Goal: Use online tool/utility: Utilize a website feature to perform a specific function

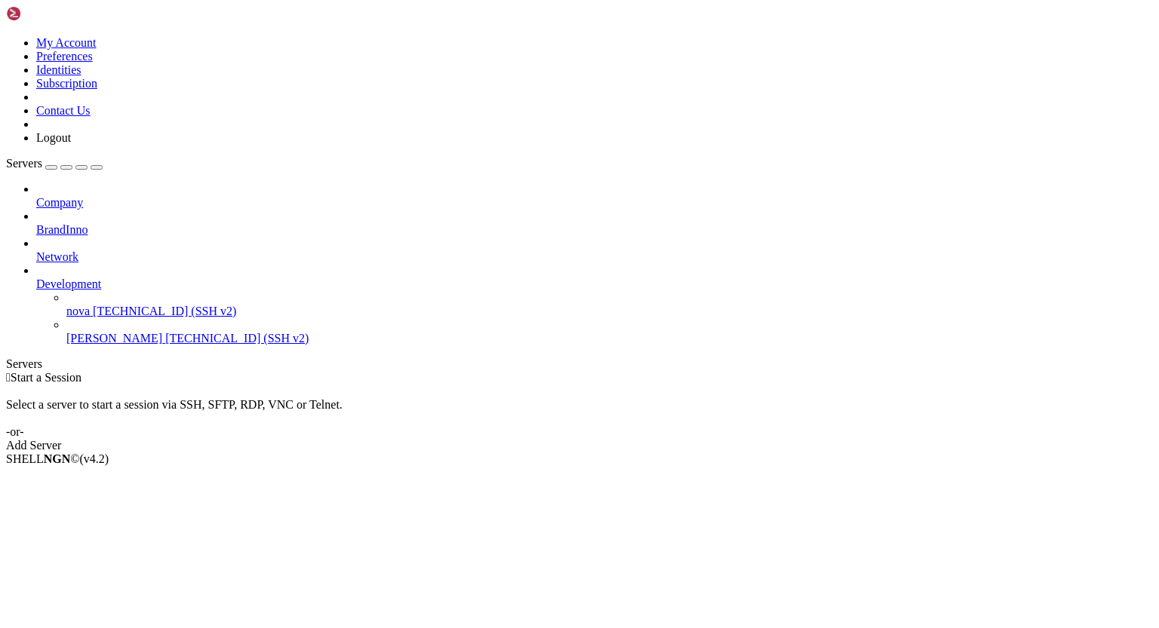
click at [165, 332] on span "[TECHNICAL_ID] (SSH v2)" at bounding box center [236, 338] width 143 height 13
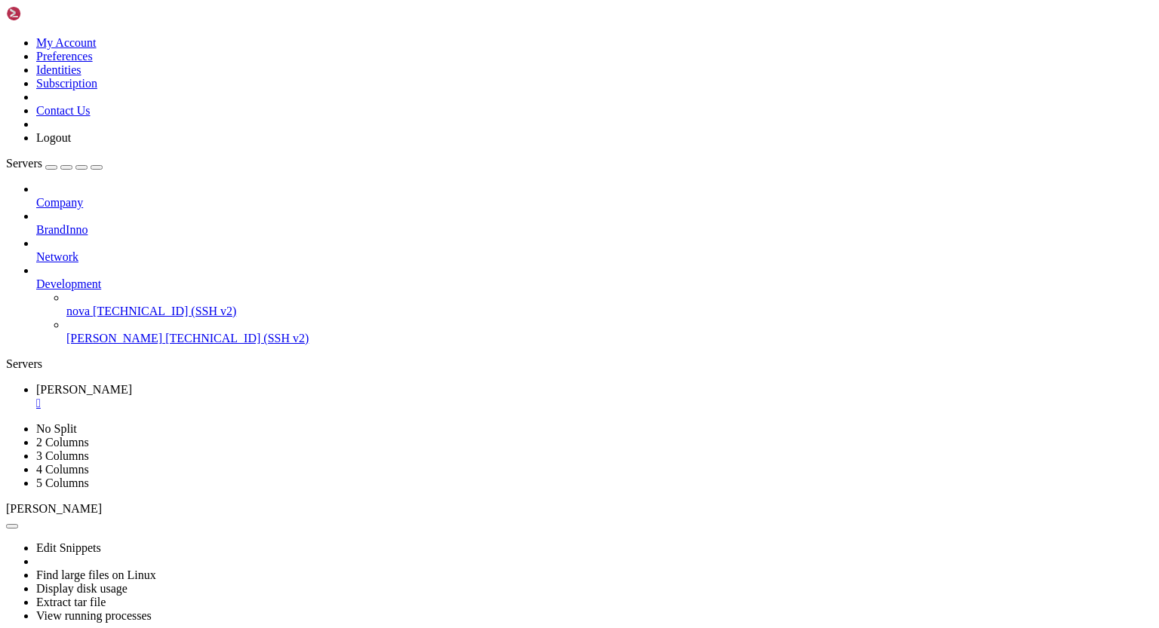
scroll to position [769, 0]
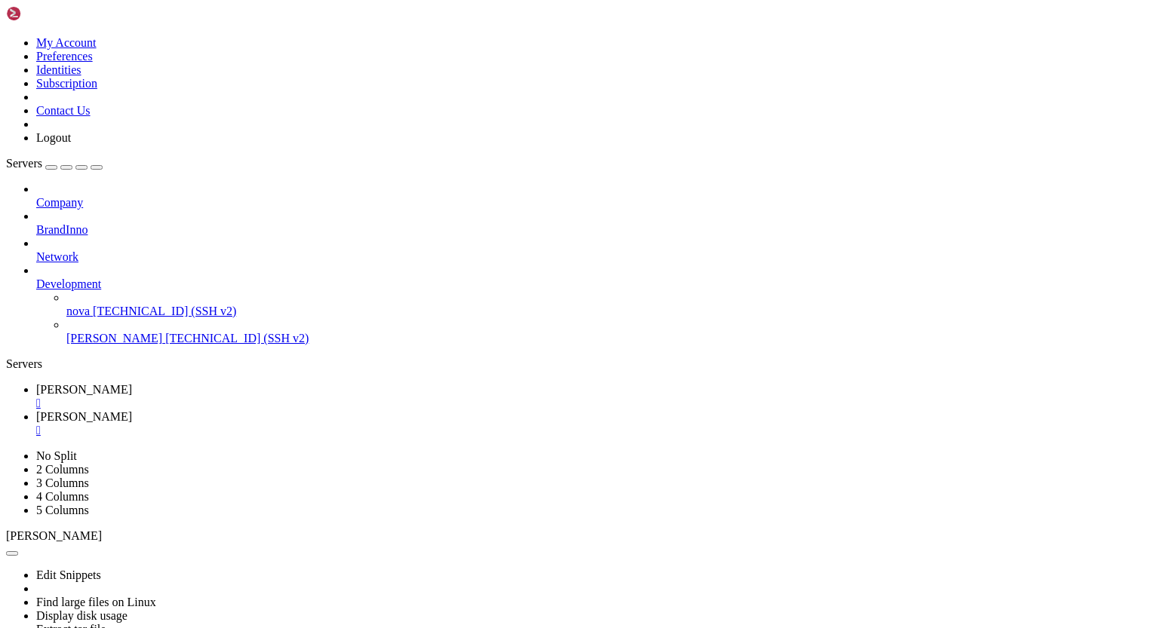
scroll to position [808, 0]
click at [132, 383] on span "[PERSON_NAME]" at bounding box center [84, 389] width 96 height 13
drag, startPoint x: 11, startPoint y: 934, endPoint x: 294, endPoint y: 1076, distance: 316.5
drag, startPoint x: 11, startPoint y: 935, endPoint x: 109, endPoint y: 993, distance: 113.0
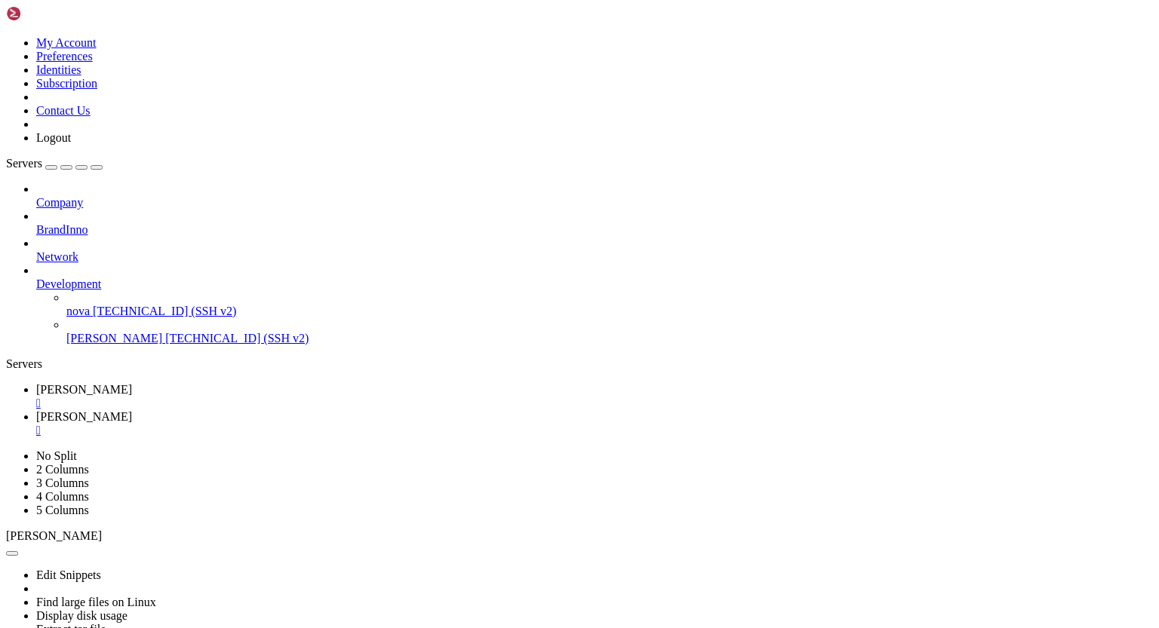
drag, startPoint x: 301, startPoint y: 1192, endPoint x: 18, endPoint y: 949, distance: 372.9
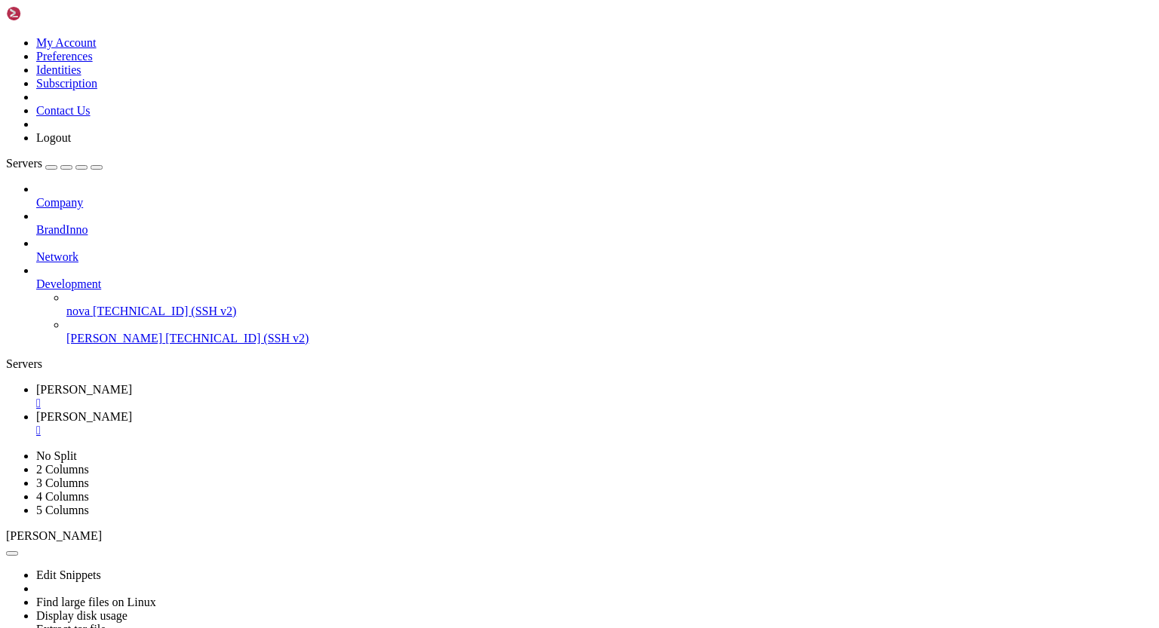
click at [132, 410] on span "[PERSON_NAME]" at bounding box center [84, 416] width 96 height 13
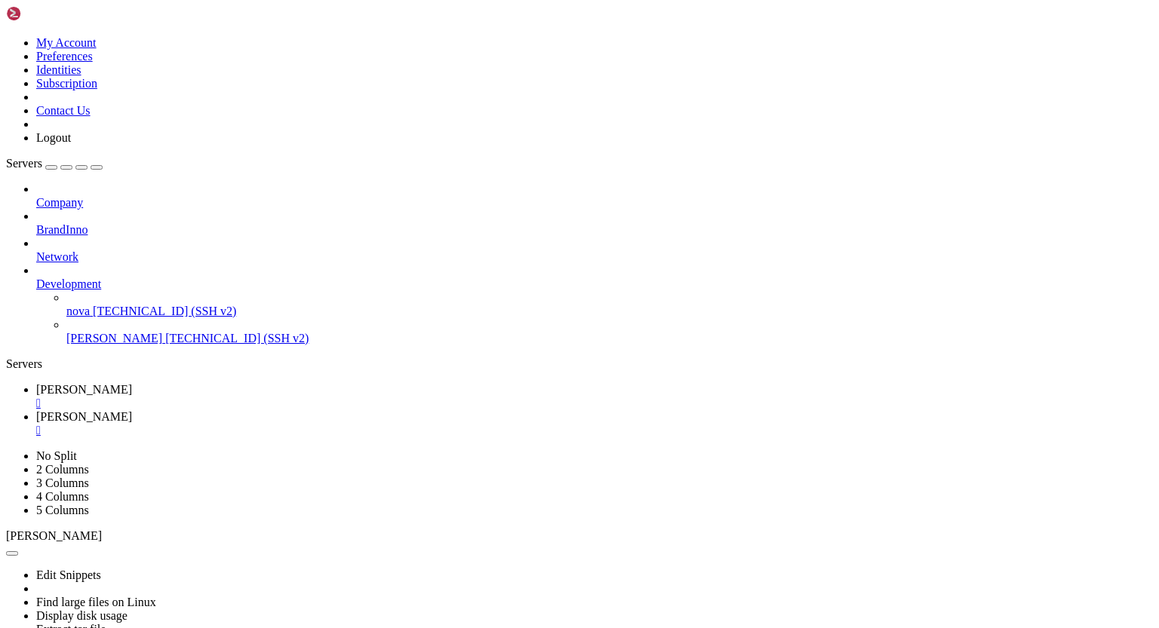
click at [132, 383] on span "[PERSON_NAME]" at bounding box center [84, 389] width 96 height 13
click at [132, 410] on span "[PERSON_NAME]" at bounding box center [84, 416] width 96 height 13
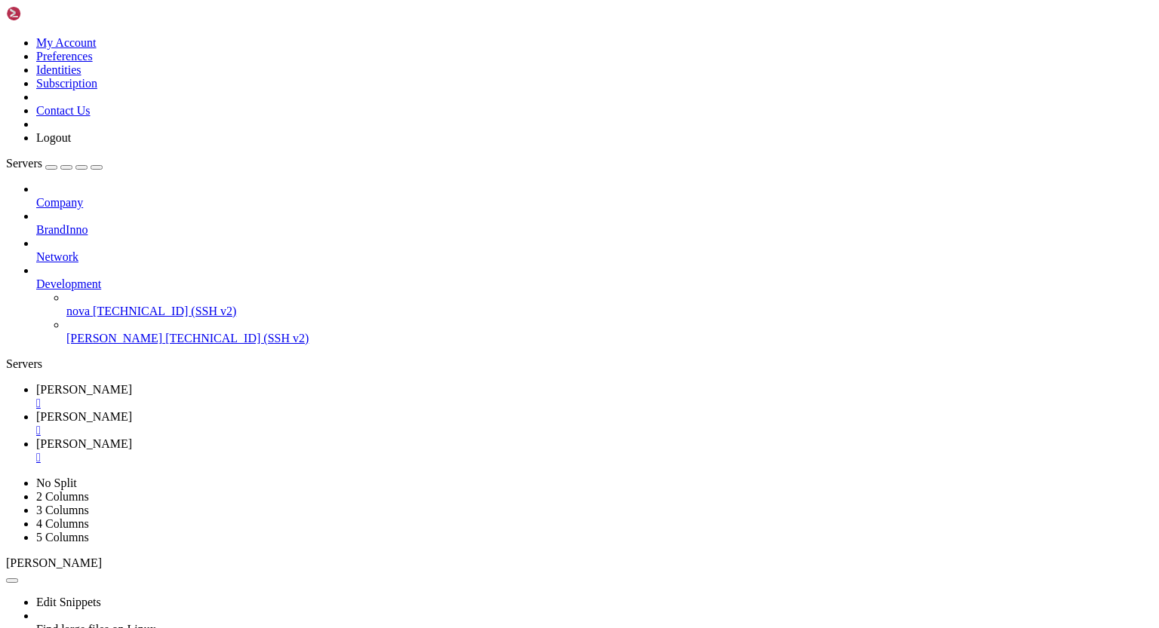
scroll to position [0, 0]
click at [132, 383] on span "[PERSON_NAME]" at bounding box center [84, 389] width 96 height 13
click at [132, 410] on span "[PERSON_NAME]" at bounding box center [84, 416] width 96 height 13
click at [132, 438] on span "[PERSON_NAME]" at bounding box center [84, 444] width 96 height 13
click at [132, 410] on span "[PERSON_NAME]" at bounding box center [84, 416] width 96 height 13
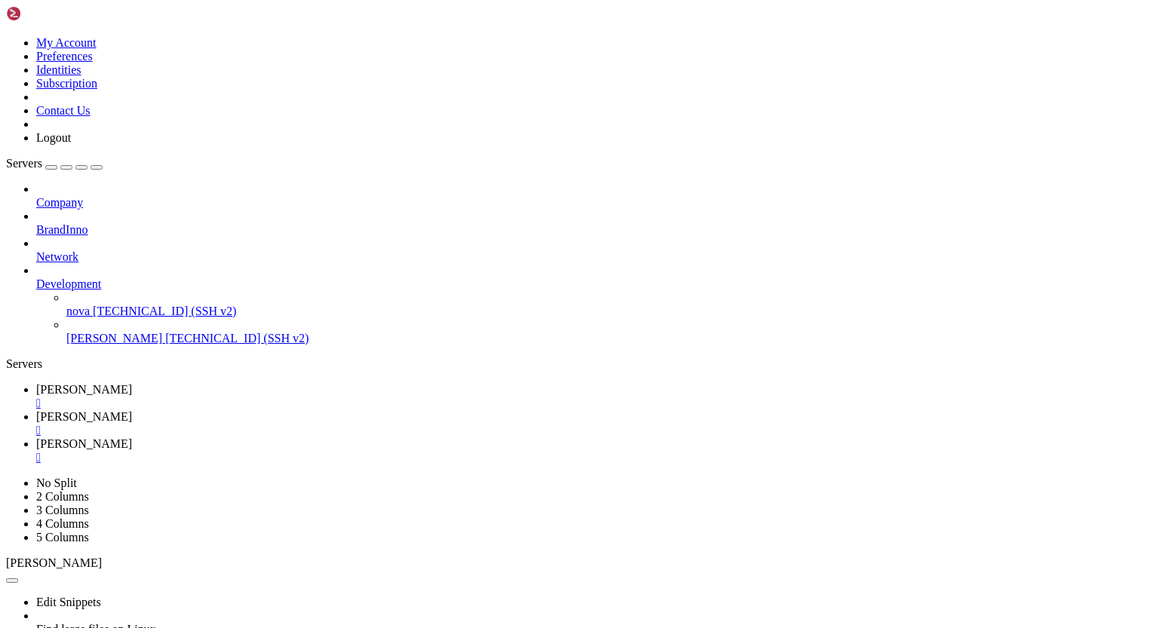
click at [132, 383] on span "[PERSON_NAME]" at bounding box center [84, 389] width 96 height 13
drag, startPoint x: 12, startPoint y: 960, endPoint x: 220, endPoint y: 1228, distance: 339.8
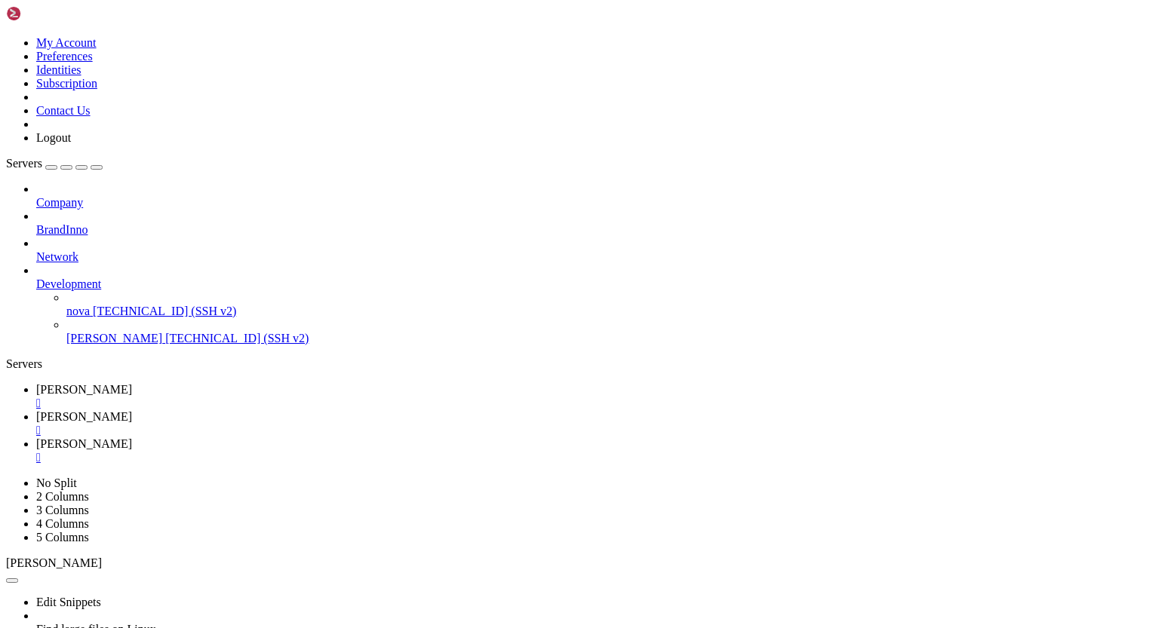
click at [132, 438] on span "[PERSON_NAME]" at bounding box center [84, 444] width 96 height 13
click at [132, 410] on span "[PERSON_NAME]" at bounding box center [84, 416] width 96 height 13
click at [132, 438] on span "[PERSON_NAME]" at bounding box center [84, 444] width 96 height 13
click at [132, 410] on span "[PERSON_NAME]" at bounding box center [84, 416] width 96 height 13
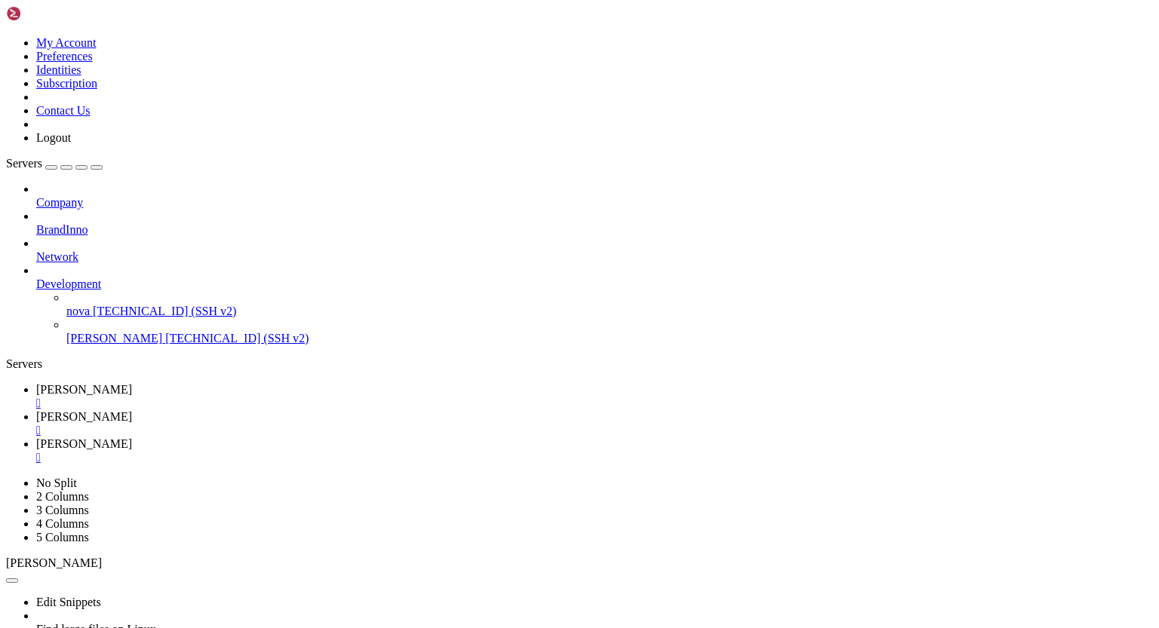
click at [132, 383] on span "[PERSON_NAME]" at bounding box center [84, 389] width 96 height 13
click at [132, 410] on span "[PERSON_NAME]" at bounding box center [84, 416] width 96 height 13
click at [132, 438] on span "[PERSON_NAME]" at bounding box center [84, 444] width 96 height 13
click at [215, 383] on link "[PERSON_NAME] " at bounding box center [594, 396] width 1117 height 27
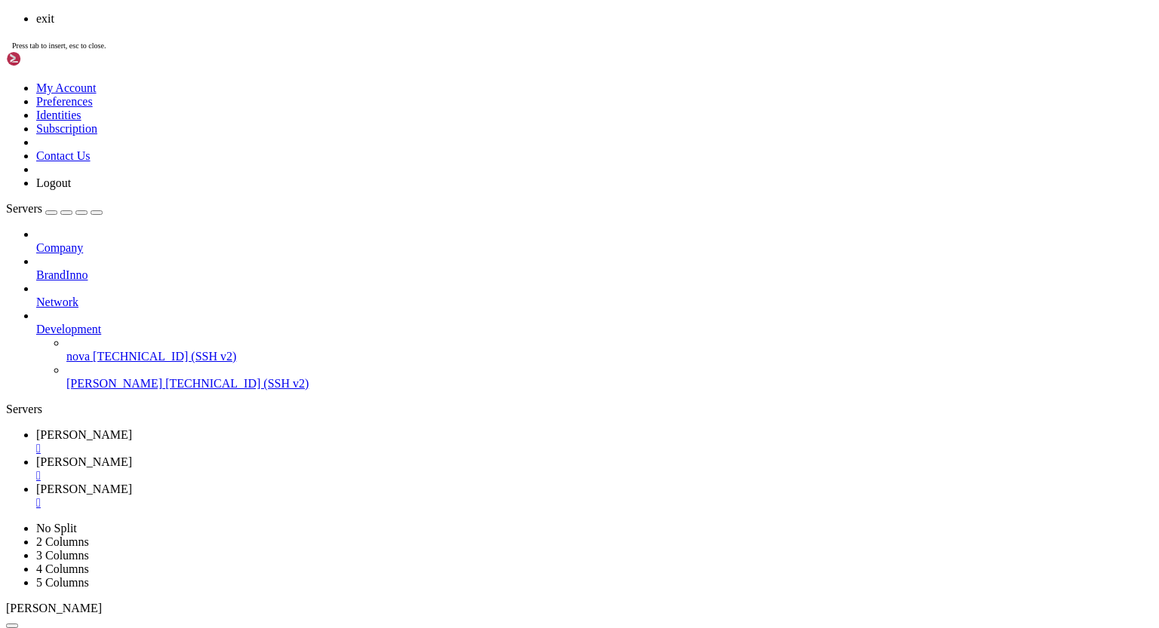
scroll to position [4091, 0]
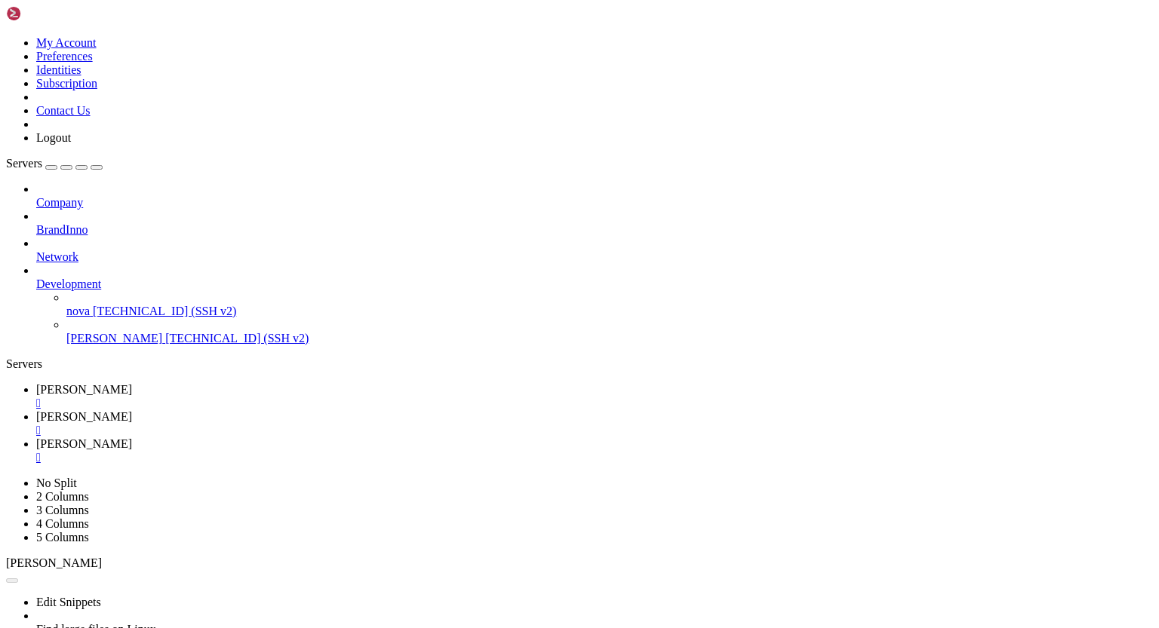
click at [132, 410] on span "[PERSON_NAME]" at bounding box center [84, 416] width 96 height 13
click at [132, 438] on span "[PERSON_NAME]" at bounding box center [84, 444] width 96 height 13
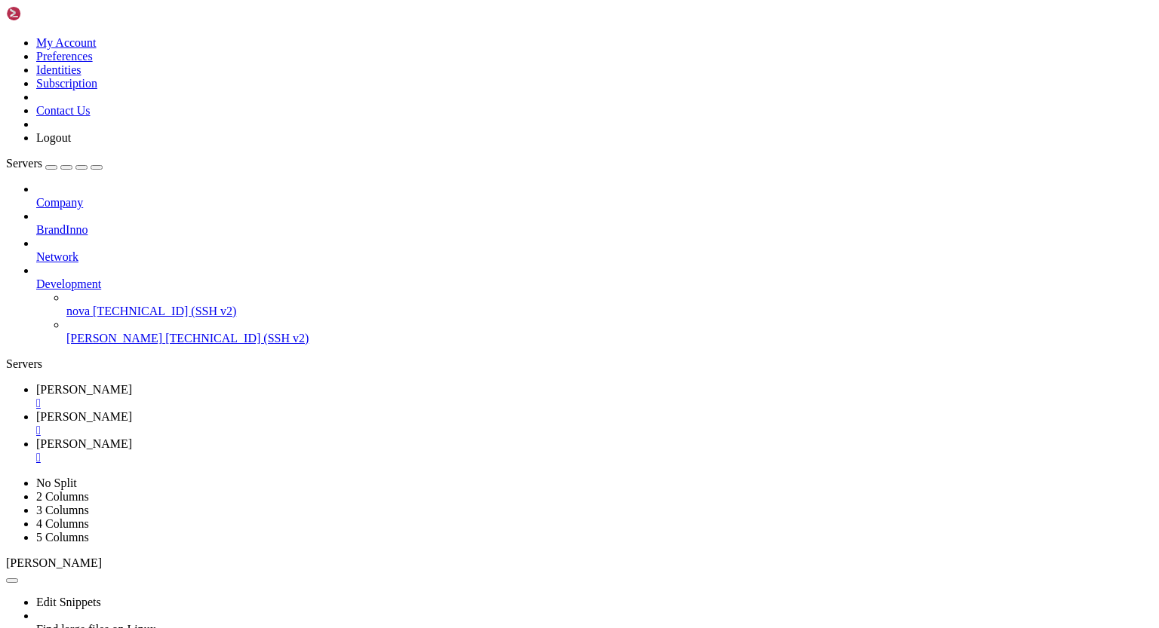
click at [132, 383] on span "[PERSON_NAME]" at bounding box center [84, 389] width 96 height 13
click at [132, 410] on span "[PERSON_NAME]" at bounding box center [84, 416] width 96 height 13
click at [132, 438] on span "[PERSON_NAME]" at bounding box center [84, 444] width 96 height 13
click at [132, 410] on span "[PERSON_NAME]" at bounding box center [84, 416] width 96 height 13
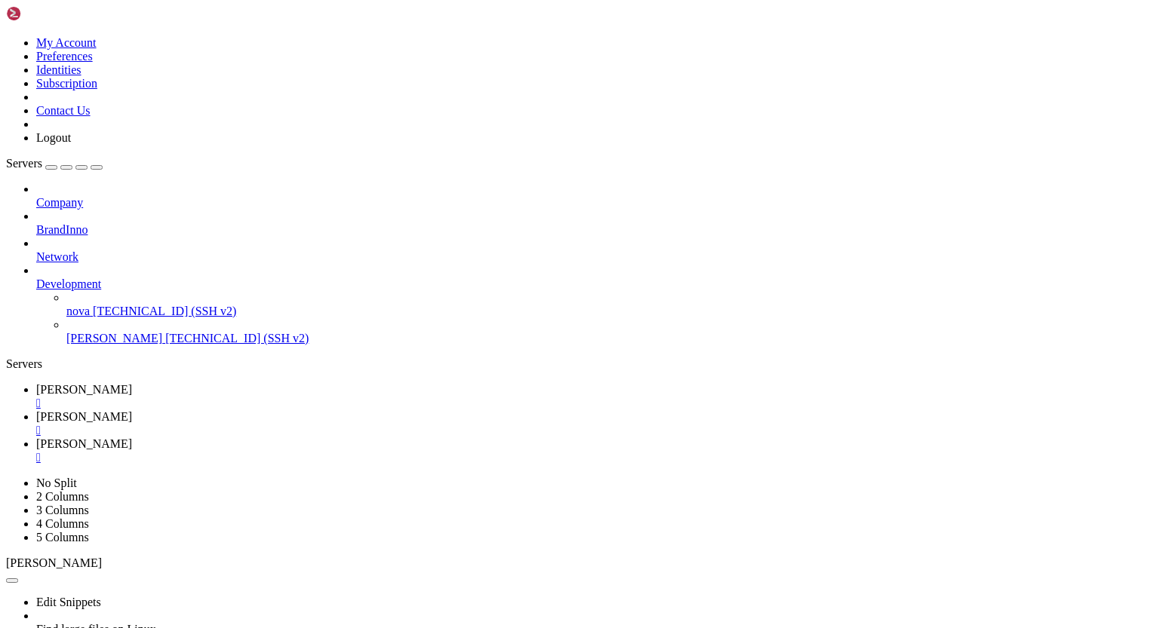
click at [132, 383] on span "[PERSON_NAME]" at bounding box center [84, 389] width 96 height 13
click at [132, 410] on span "[PERSON_NAME]" at bounding box center [84, 416] width 96 height 13
click at [132, 438] on span "[PERSON_NAME]" at bounding box center [84, 444] width 96 height 13
click at [132, 410] on span "[PERSON_NAME]" at bounding box center [84, 416] width 96 height 13
click at [132, 383] on span "[PERSON_NAME]" at bounding box center [84, 389] width 96 height 13
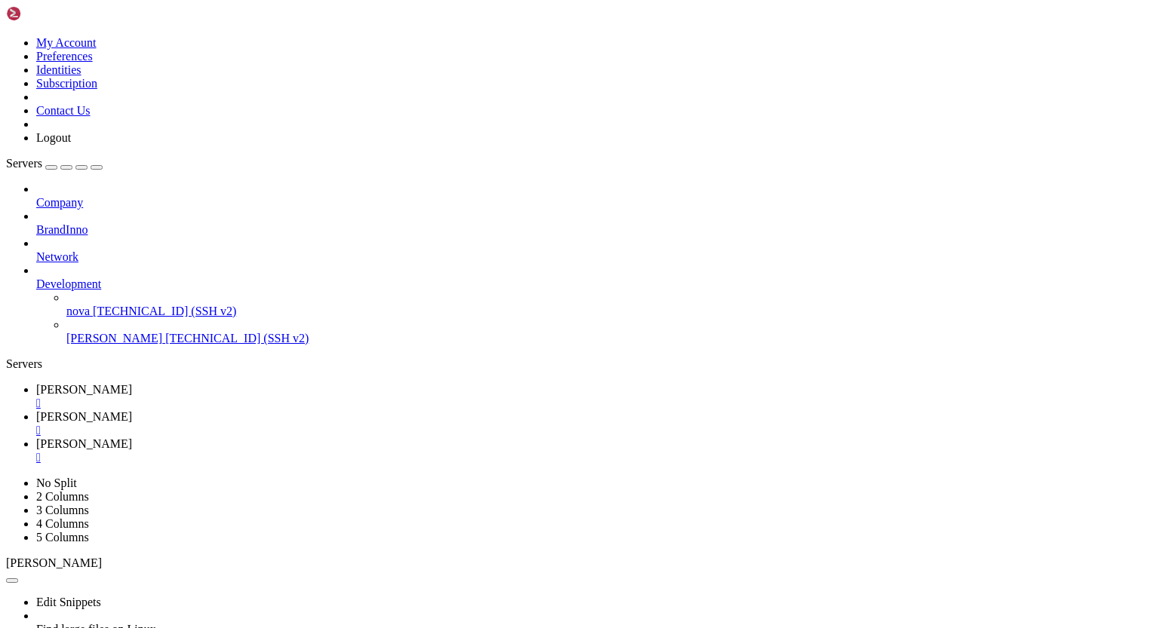
click at [132, 410] on span "[PERSON_NAME]" at bounding box center [84, 416] width 96 height 13
click at [132, 438] on span "[PERSON_NAME]" at bounding box center [84, 444] width 96 height 13
click at [132, 410] on span "[PERSON_NAME]" at bounding box center [84, 416] width 96 height 13
click at [132, 383] on span "[PERSON_NAME]" at bounding box center [84, 389] width 96 height 13
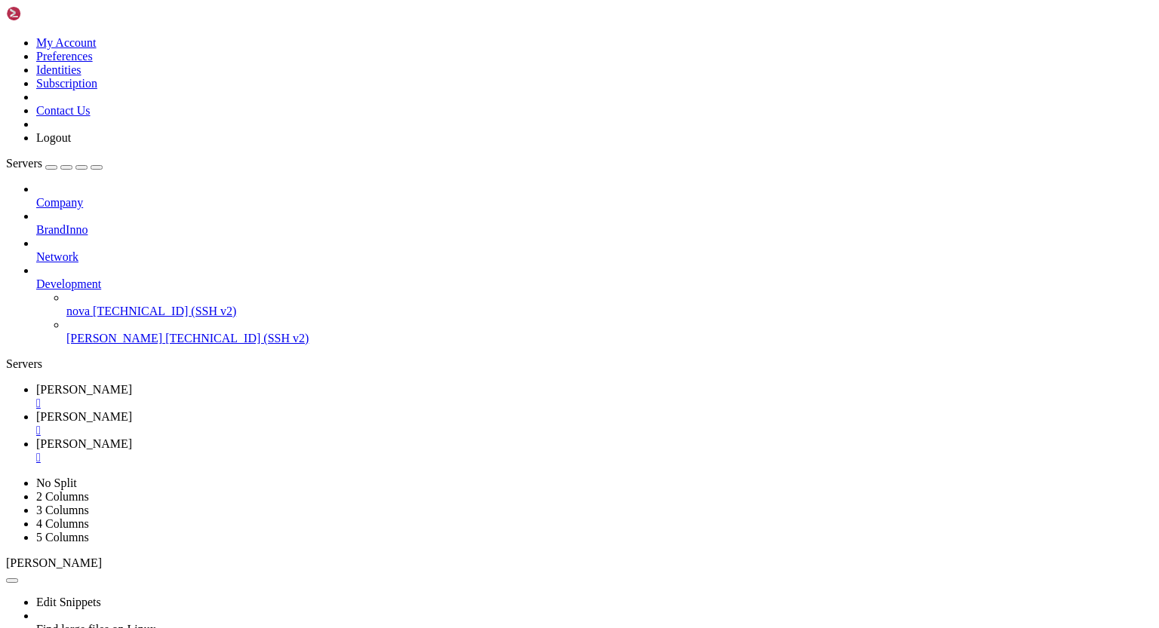
drag, startPoint x: 14, startPoint y: 976, endPoint x: 100, endPoint y: 1136, distance: 181.9
click at [132, 410] on span "[PERSON_NAME]" at bounding box center [84, 416] width 96 height 13
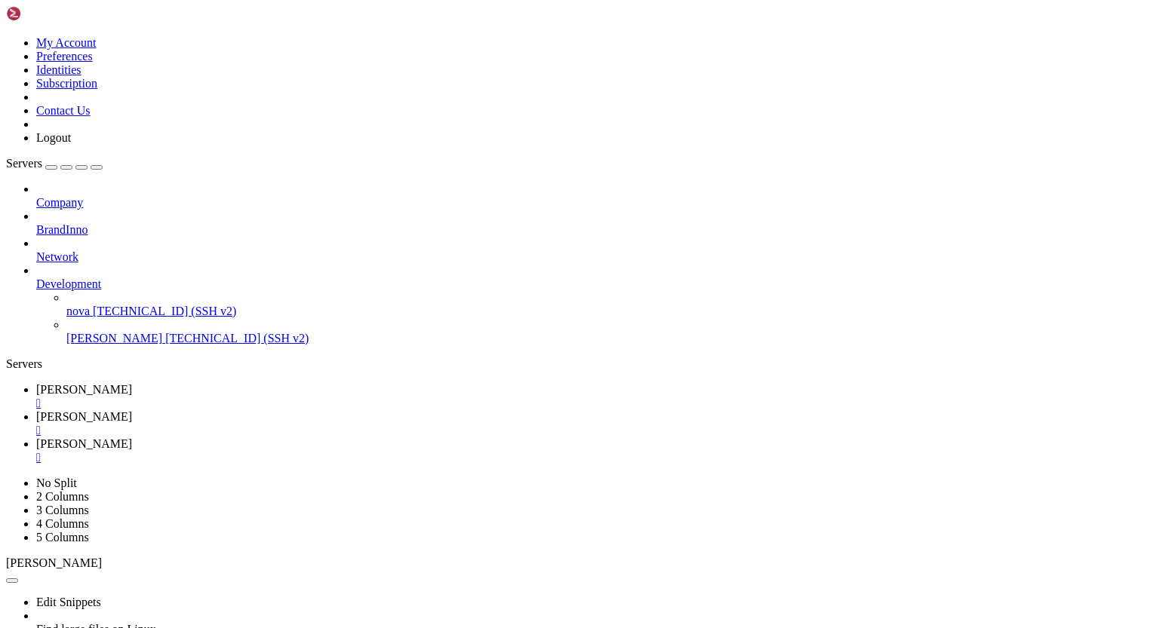
click at [132, 438] on span "[PERSON_NAME]" at bounding box center [84, 444] width 96 height 13
click at [132, 383] on span "[PERSON_NAME]" at bounding box center [84, 389] width 96 height 13
click at [132, 410] on span "[PERSON_NAME]" at bounding box center [84, 416] width 96 height 13
click at [132, 438] on span "[PERSON_NAME]" at bounding box center [84, 444] width 96 height 13
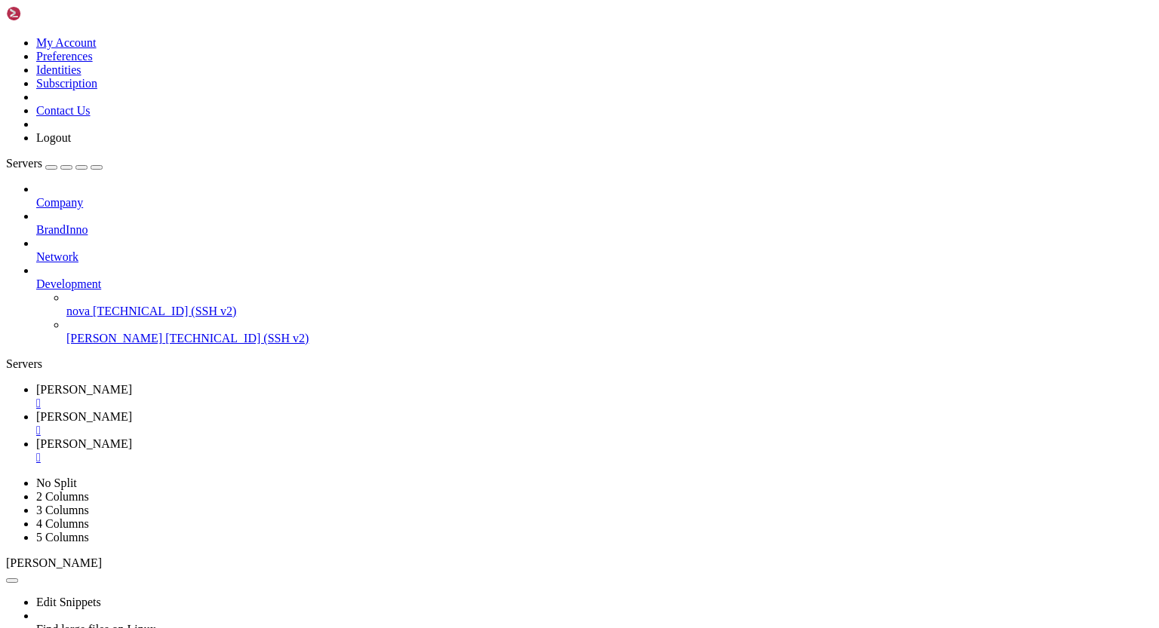
click at [132, 410] on span "[PERSON_NAME]" at bounding box center [84, 416] width 96 height 13
click at [132, 383] on span "[PERSON_NAME]" at bounding box center [84, 389] width 96 height 13
click at [132, 410] on span "[PERSON_NAME]" at bounding box center [84, 416] width 96 height 13
click at [132, 438] on span "[PERSON_NAME]" at bounding box center [84, 444] width 96 height 13
click at [293, 410] on link "[PERSON_NAME] " at bounding box center [594, 423] width 1117 height 27
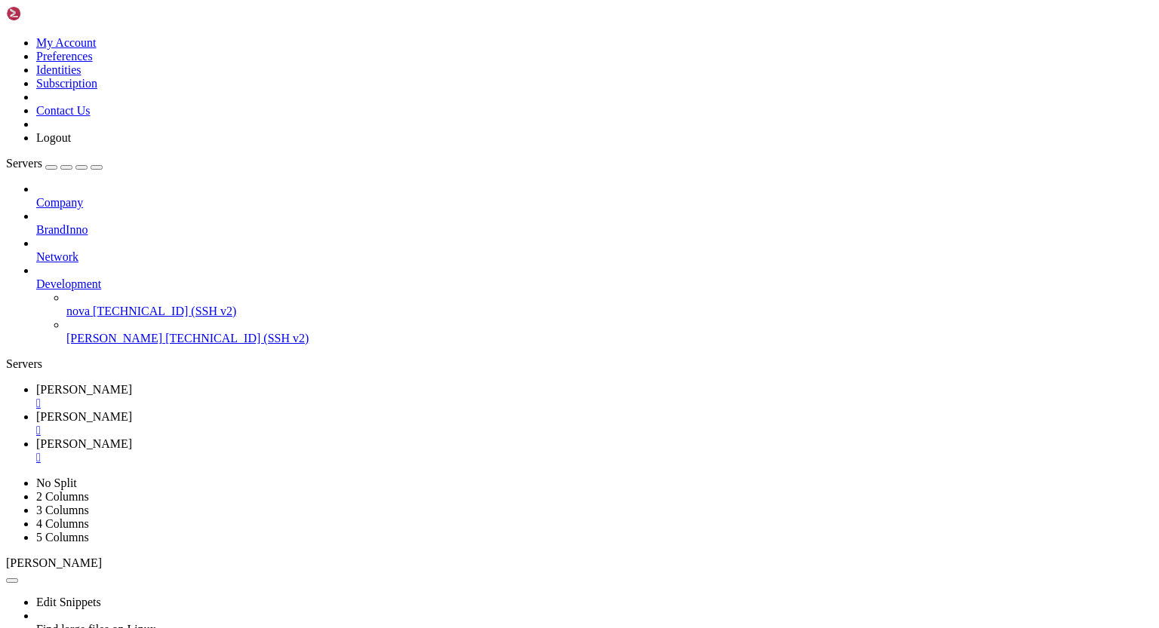
click at [132, 383] on span "[PERSON_NAME]" at bounding box center [84, 389] width 96 height 13
click at [132, 410] on span "[PERSON_NAME]" at bounding box center [84, 416] width 96 height 13
click at [132, 438] on span "[PERSON_NAME]" at bounding box center [84, 444] width 96 height 13
click at [132, 410] on span "[PERSON_NAME]" at bounding box center [84, 416] width 96 height 13
click at [132, 383] on span "[PERSON_NAME]" at bounding box center [84, 389] width 96 height 13
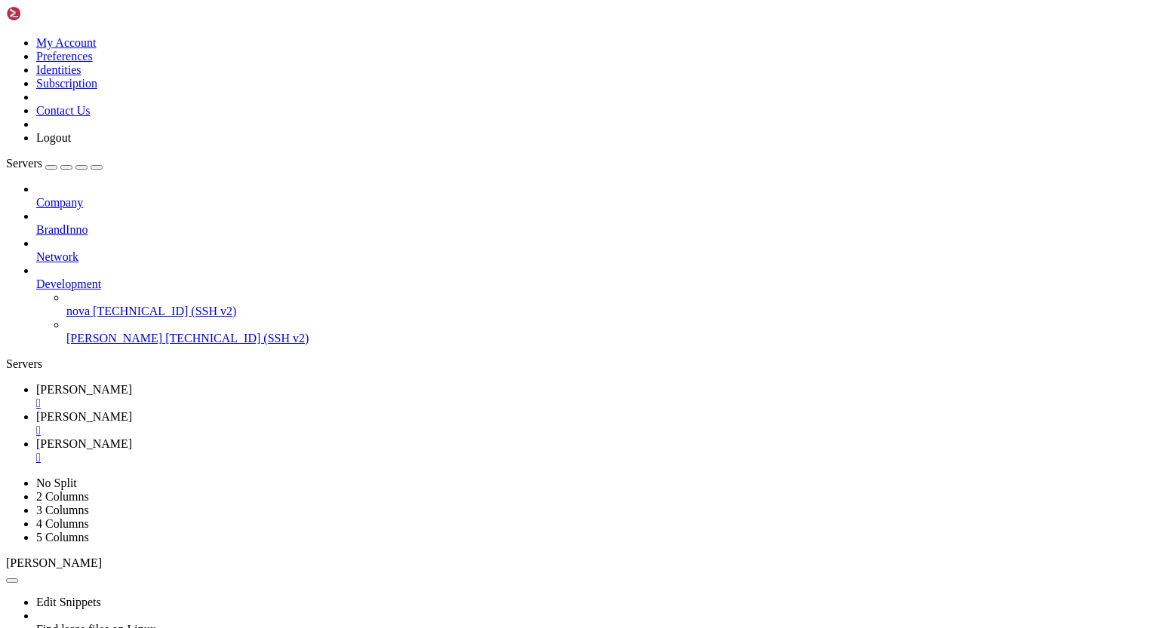
click at [132, 438] on span "[PERSON_NAME]" at bounding box center [84, 444] width 96 height 13
click at [132, 410] on span "[PERSON_NAME]" at bounding box center [84, 416] width 96 height 13
click at [132, 383] on span "[PERSON_NAME]" at bounding box center [84, 389] width 96 height 13
click at [132, 410] on span "[PERSON_NAME]" at bounding box center [84, 416] width 96 height 13
click at [132, 438] on span "[PERSON_NAME]" at bounding box center [84, 444] width 96 height 13
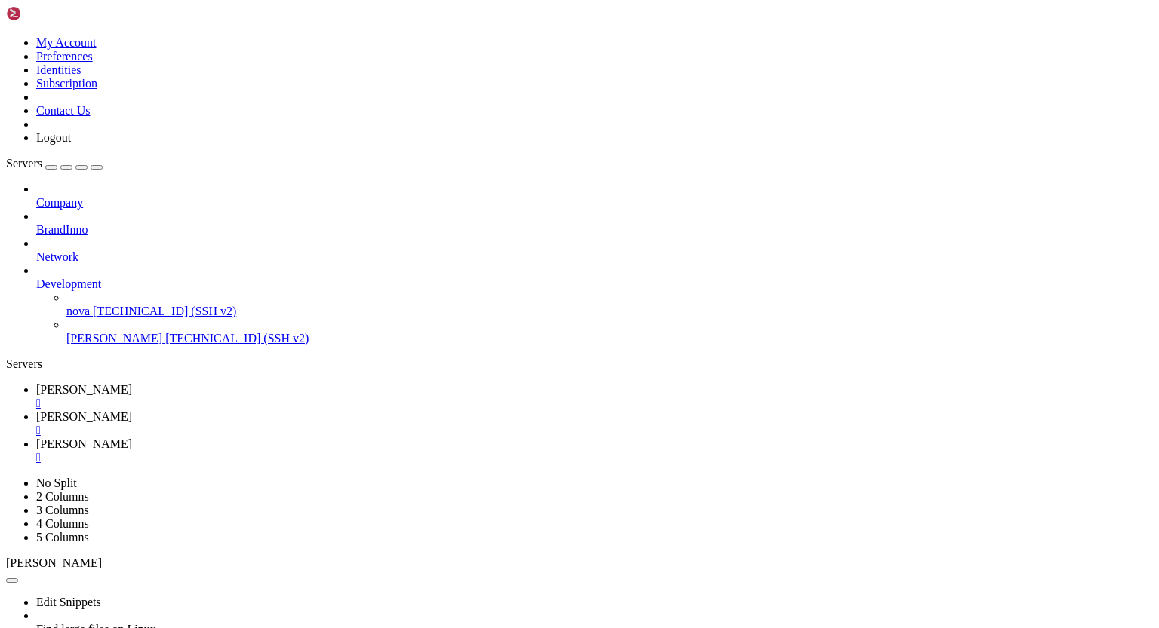
click at [36, 410] on icon at bounding box center [36, 416] width 0 height 13
click at [132, 383] on span "[PERSON_NAME]" at bounding box center [84, 389] width 96 height 13
click at [132, 410] on span "[PERSON_NAME]" at bounding box center [84, 416] width 96 height 13
click at [132, 438] on span "[PERSON_NAME]" at bounding box center [84, 444] width 96 height 13
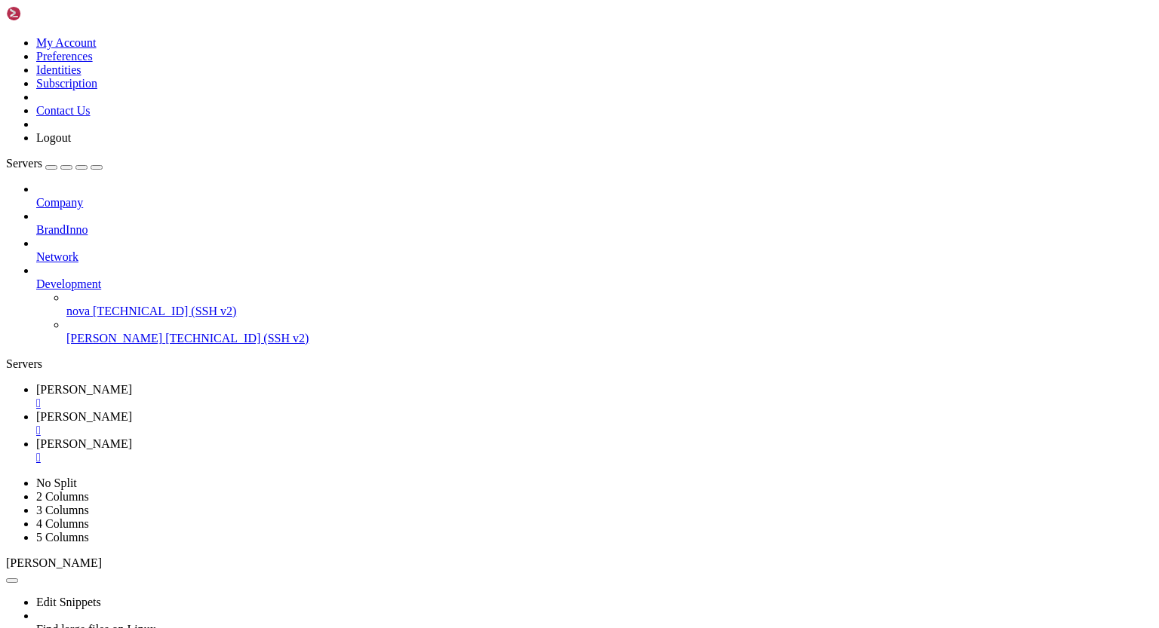
click at [132, 410] on span "[PERSON_NAME]" at bounding box center [84, 416] width 96 height 13
click at [132, 383] on span "[PERSON_NAME]" at bounding box center [84, 389] width 96 height 13
drag, startPoint x: 13, startPoint y: 974, endPoint x: 209, endPoint y: 1085, distance: 225.3
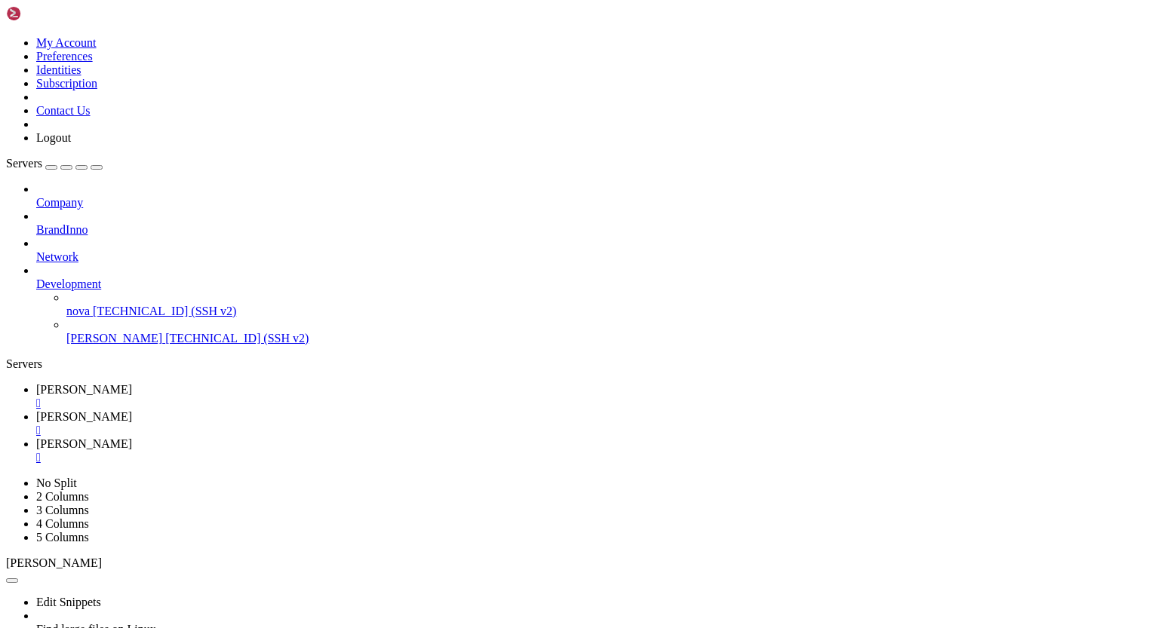
drag, startPoint x: 14, startPoint y: 946, endPoint x: 77, endPoint y: 964, distance: 65.9
click at [132, 410] on span "[PERSON_NAME]" at bounding box center [84, 416] width 96 height 13
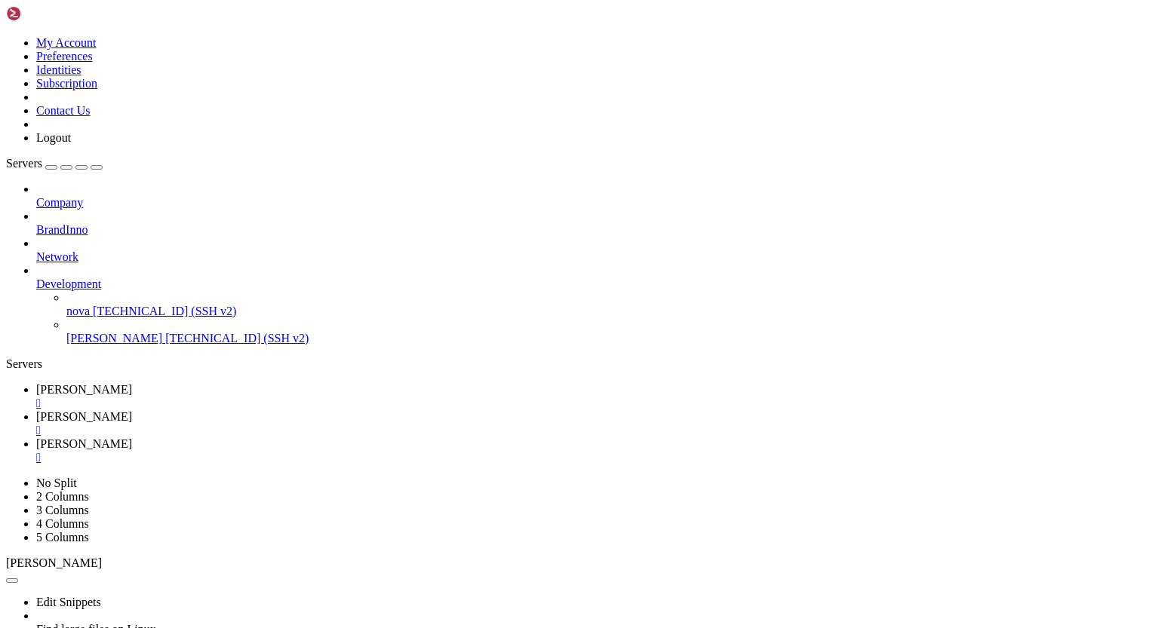
click at [132, 438] on span "[PERSON_NAME]" at bounding box center [84, 444] width 96 height 13
click at [132, 383] on span "[PERSON_NAME]" at bounding box center [84, 389] width 96 height 13
click at [132, 410] on span "[PERSON_NAME]" at bounding box center [84, 416] width 96 height 13
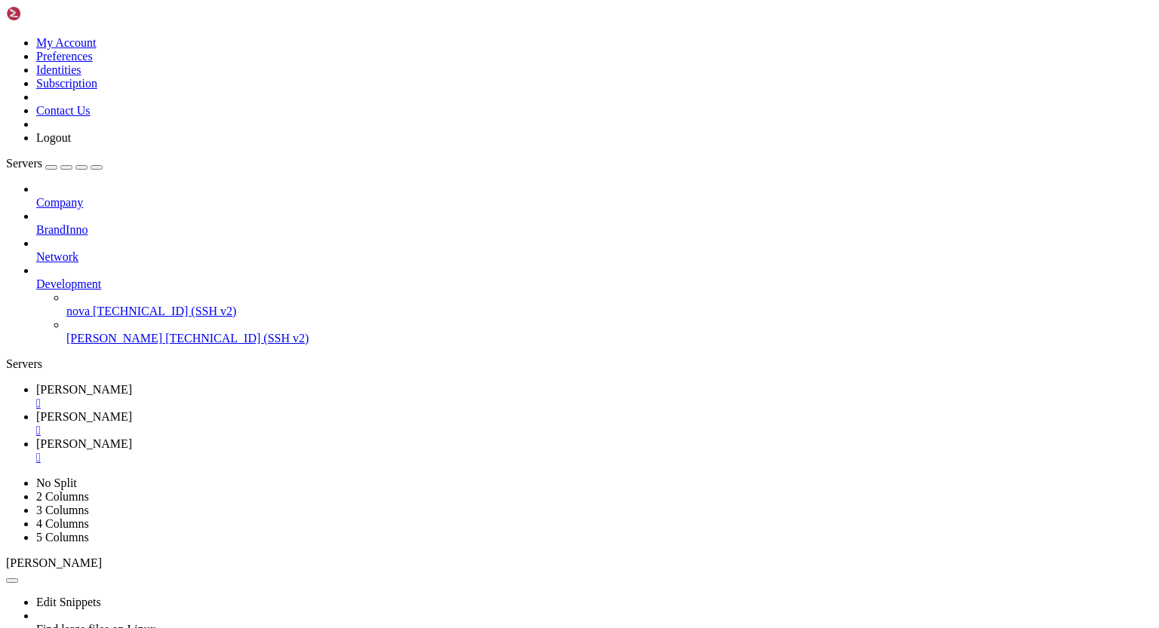
click at [132, 438] on span "[PERSON_NAME]" at bounding box center [84, 444] width 96 height 13
click at [132, 410] on span "[PERSON_NAME]" at bounding box center [84, 416] width 96 height 13
click at [132, 383] on span "[PERSON_NAME]" at bounding box center [84, 389] width 96 height 13
click at [132, 438] on span "[PERSON_NAME]" at bounding box center [84, 444] width 96 height 13
click at [132, 410] on span "[PERSON_NAME]" at bounding box center [84, 416] width 96 height 13
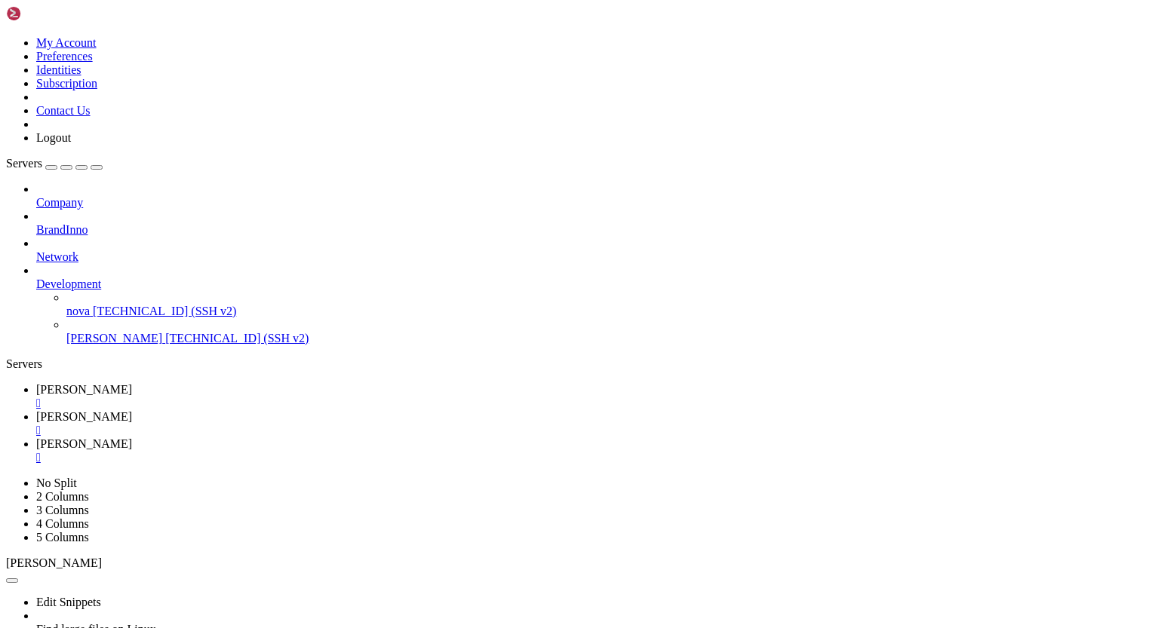
click at [132, 383] on span "[PERSON_NAME]" at bounding box center [84, 389] width 96 height 13
click at [132, 410] on span "[PERSON_NAME]" at bounding box center [84, 416] width 96 height 13
click at [132, 438] on span "[PERSON_NAME]" at bounding box center [84, 444] width 96 height 13
click at [132, 410] on span "[PERSON_NAME]" at bounding box center [84, 416] width 96 height 13
click at [132, 383] on span "[PERSON_NAME]" at bounding box center [84, 389] width 96 height 13
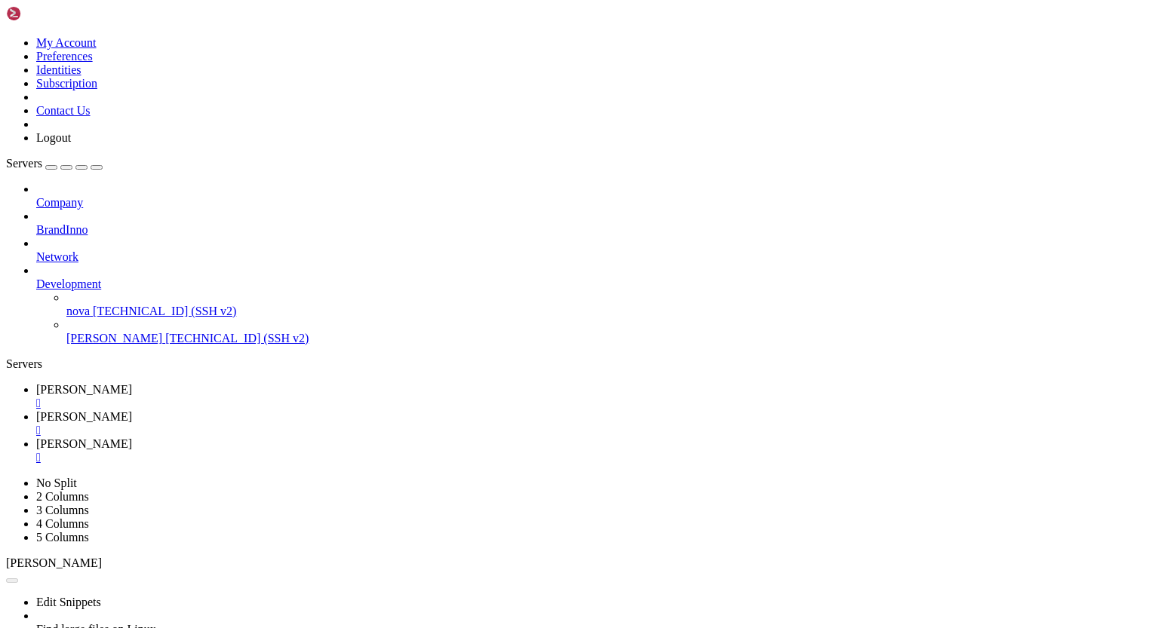
scroll to position [7092, 0]
drag, startPoint x: 12, startPoint y: 1167, endPoint x: 261, endPoint y: 1230, distance: 256.7
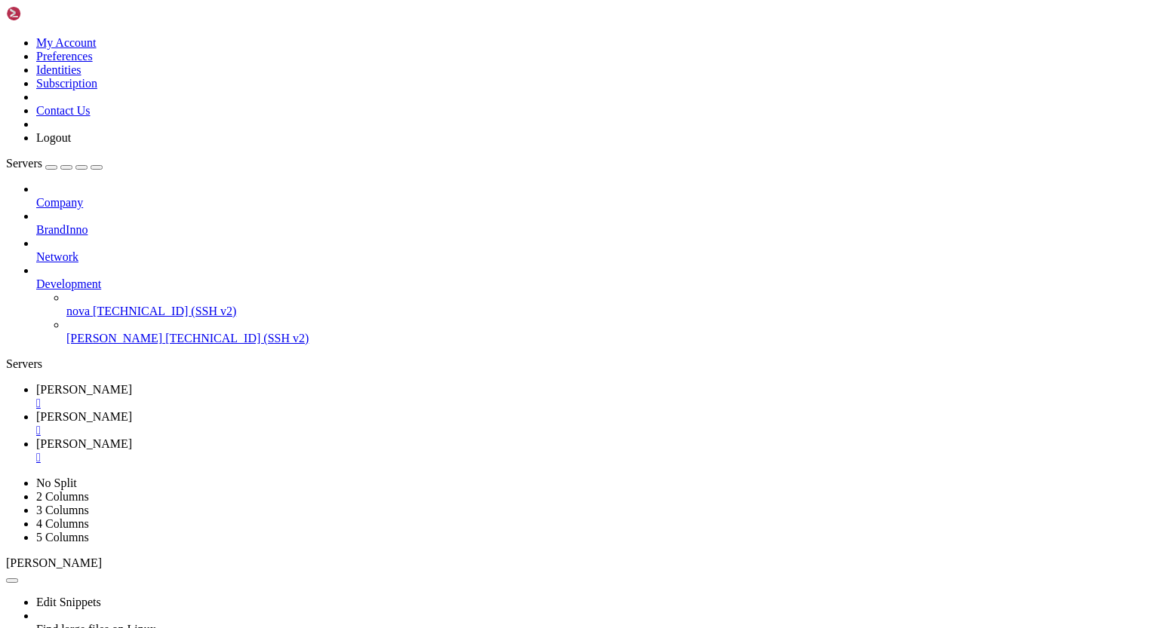
click at [297, 410] on link "[PERSON_NAME] " at bounding box center [594, 423] width 1117 height 27
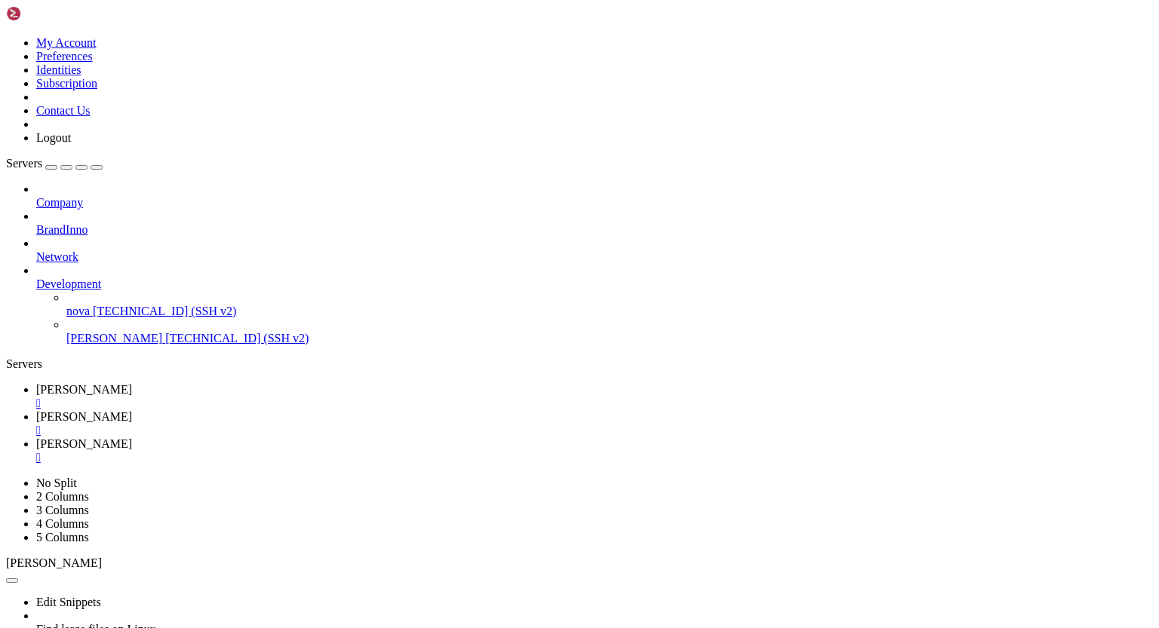
click at [132, 438] on span "[PERSON_NAME]" at bounding box center [84, 444] width 96 height 13
click at [291, 410] on link "[PERSON_NAME] " at bounding box center [594, 423] width 1117 height 27
click at [132, 383] on span "[PERSON_NAME]" at bounding box center [84, 389] width 96 height 13
click at [132, 410] on span "[PERSON_NAME]" at bounding box center [84, 416] width 96 height 13
click at [132, 438] on span "[PERSON_NAME]" at bounding box center [84, 444] width 96 height 13
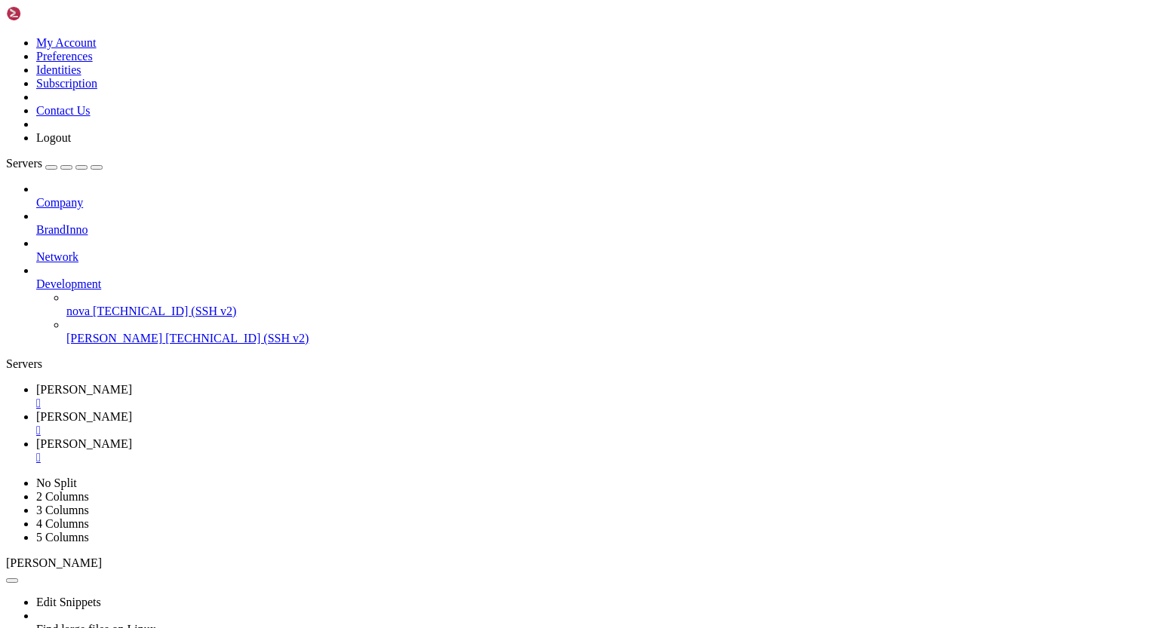
click at [132, 383] on span "[PERSON_NAME]" at bounding box center [84, 389] width 96 height 13
click at [132, 410] on span "[PERSON_NAME]" at bounding box center [84, 416] width 96 height 13
click at [132, 438] on span "[PERSON_NAME]" at bounding box center [84, 444] width 96 height 13
click at [132, 410] on span "[PERSON_NAME]" at bounding box center [84, 416] width 96 height 13
click at [132, 383] on span "[PERSON_NAME]" at bounding box center [84, 389] width 96 height 13
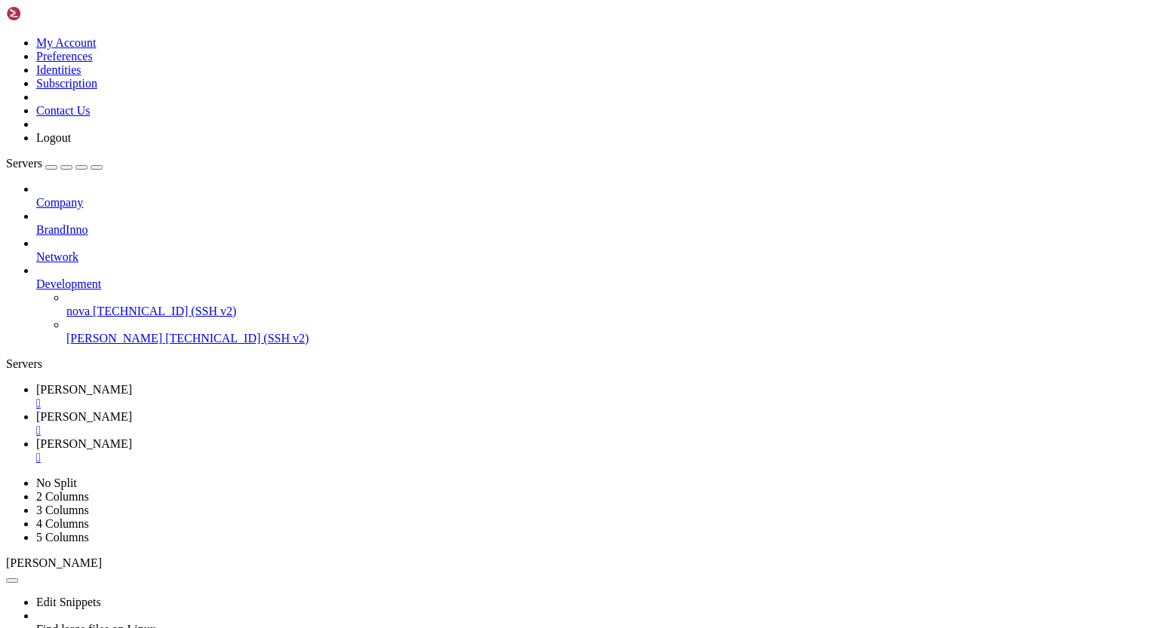
click at [290, 410] on link "[PERSON_NAME] " at bounding box center [594, 423] width 1117 height 27
click at [132, 438] on span "[PERSON_NAME]" at bounding box center [84, 444] width 96 height 13
click at [132, 410] on span "[PERSON_NAME]" at bounding box center [84, 416] width 96 height 13
click at [132, 383] on span "[PERSON_NAME]" at bounding box center [84, 389] width 96 height 13
click at [132, 410] on span "[PERSON_NAME]" at bounding box center [84, 416] width 96 height 13
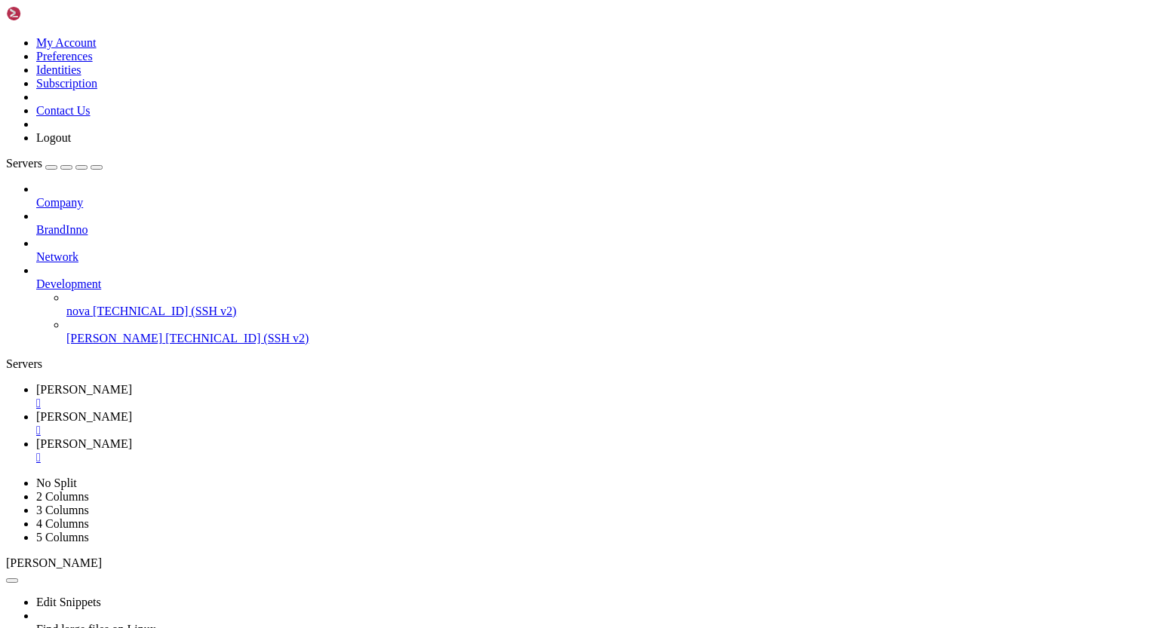
click at [132, 438] on span "[PERSON_NAME]" at bounding box center [84, 444] width 96 height 13
click at [132, 410] on span "[PERSON_NAME]" at bounding box center [84, 416] width 96 height 13
click at [132, 383] on span "[PERSON_NAME]" at bounding box center [84, 389] width 96 height 13
click at [132, 410] on span "[PERSON_NAME]" at bounding box center [84, 416] width 96 height 13
click at [132, 438] on span "[PERSON_NAME]" at bounding box center [84, 444] width 96 height 13
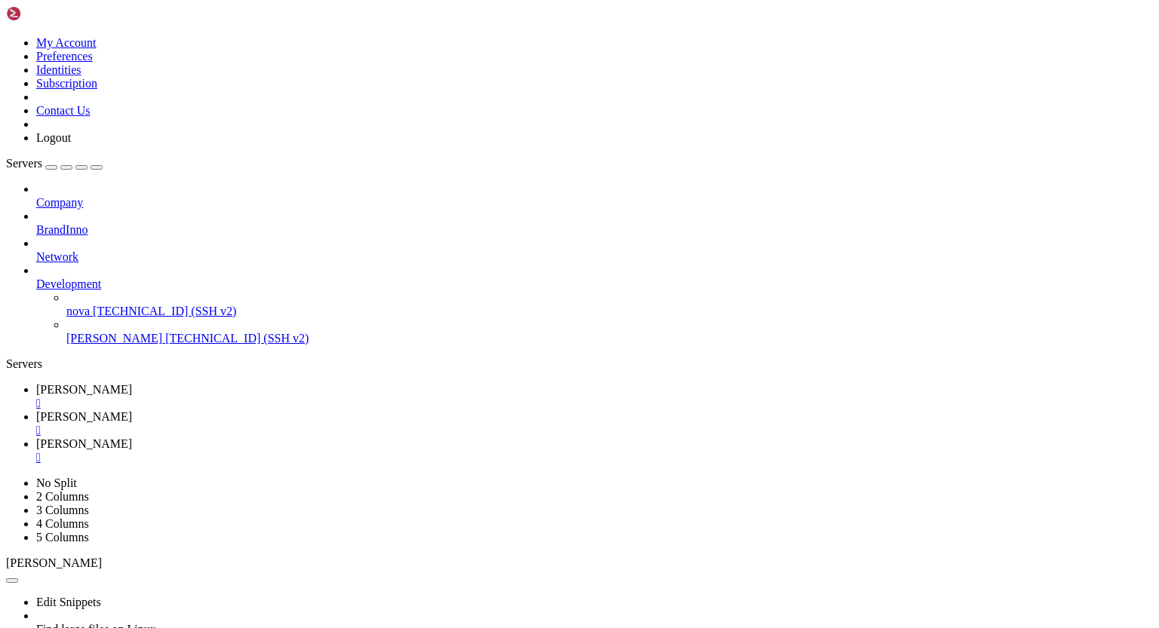
click at [132, 410] on span "[PERSON_NAME]" at bounding box center [84, 416] width 96 height 13
click at [132, 383] on span "[PERSON_NAME]" at bounding box center [84, 389] width 96 height 13
click at [132, 410] on span "[PERSON_NAME]" at bounding box center [84, 416] width 96 height 13
click at [132, 438] on span "[PERSON_NAME]" at bounding box center [84, 444] width 96 height 13
click at [132, 410] on span "[PERSON_NAME]" at bounding box center [84, 416] width 96 height 13
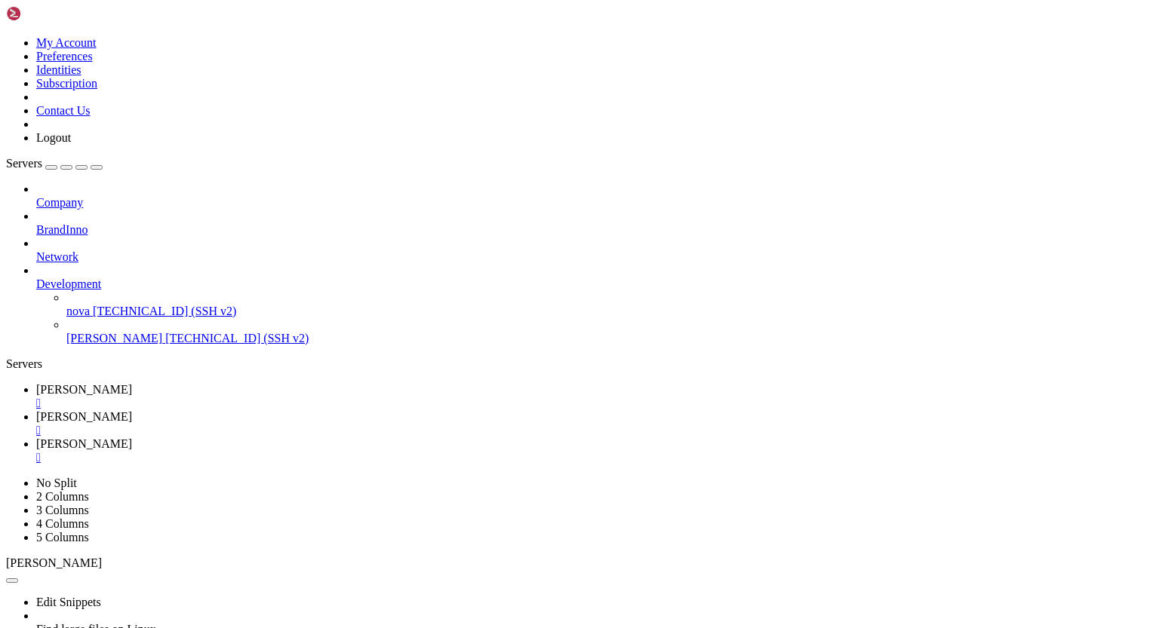
click at [132, 383] on span "[PERSON_NAME]" at bounding box center [84, 389] width 96 height 13
click at [248, 397] on div "" at bounding box center [594, 404] width 1117 height 14
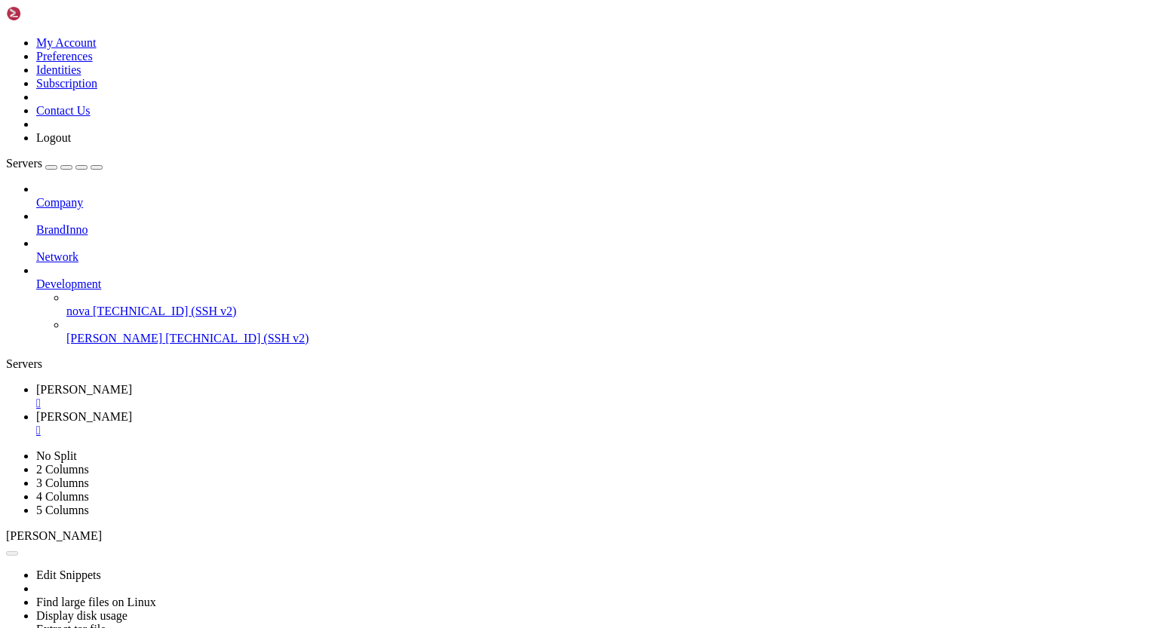
click at [249, 397] on div "" at bounding box center [594, 404] width 1117 height 14
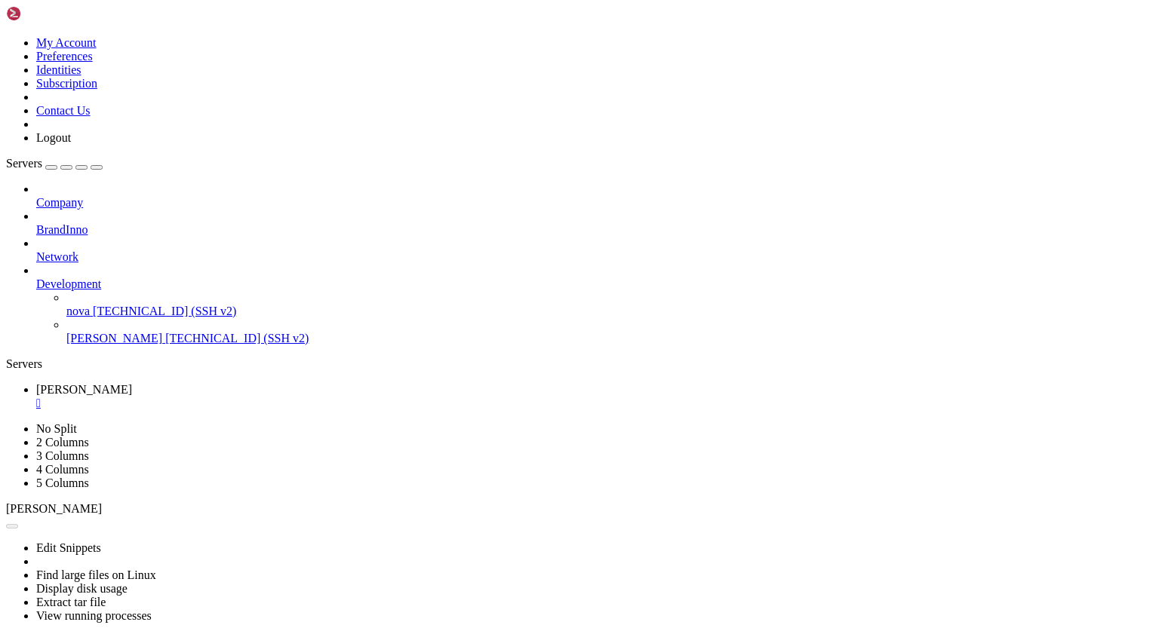
click at [249, 397] on div "" at bounding box center [594, 404] width 1117 height 14
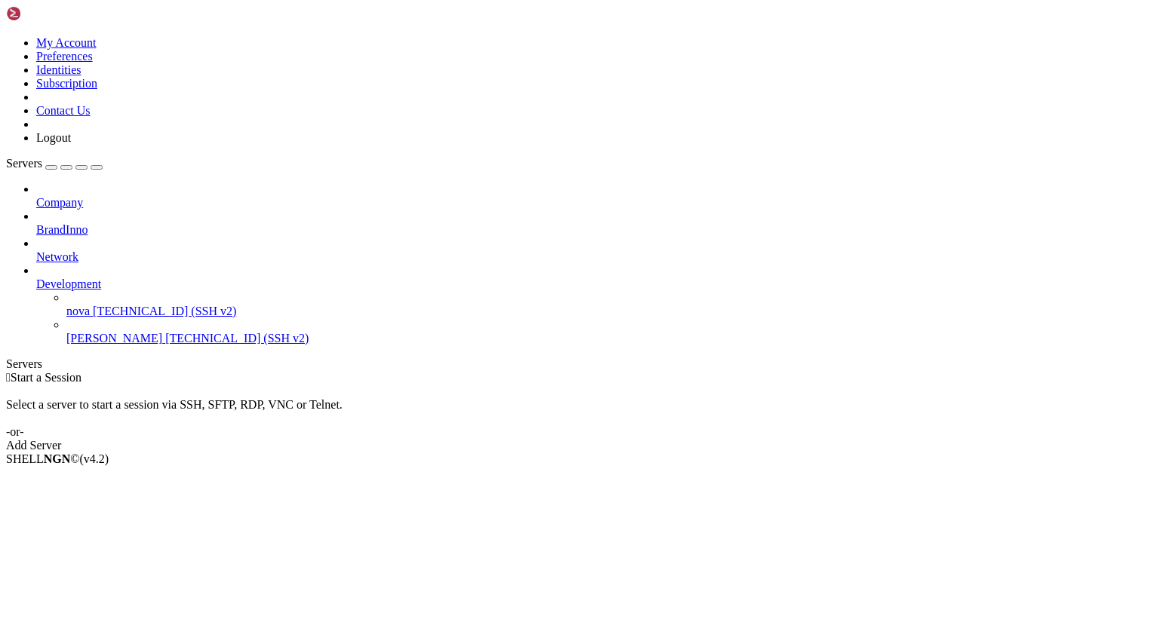
click at [118, 305] on span "[TECHNICAL_ID] (SSH v2)" at bounding box center [164, 311] width 143 height 13
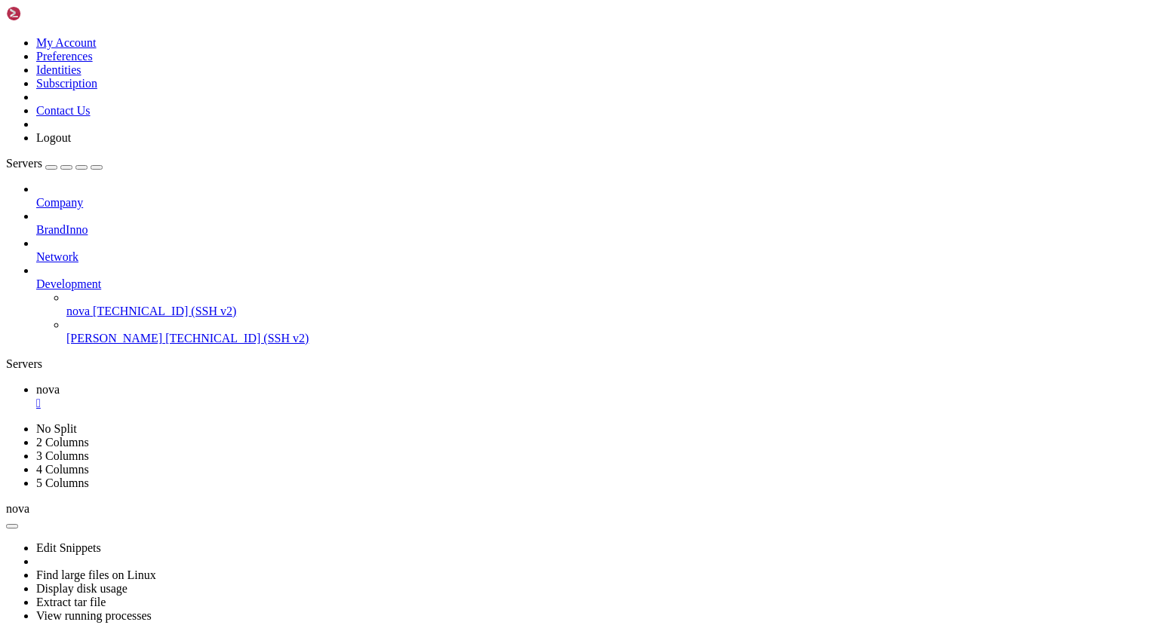
scroll to position [7, 2]
click at [165, 332] on span "[TECHNICAL_ID] (SSH v2)" at bounding box center [236, 338] width 143 height 13
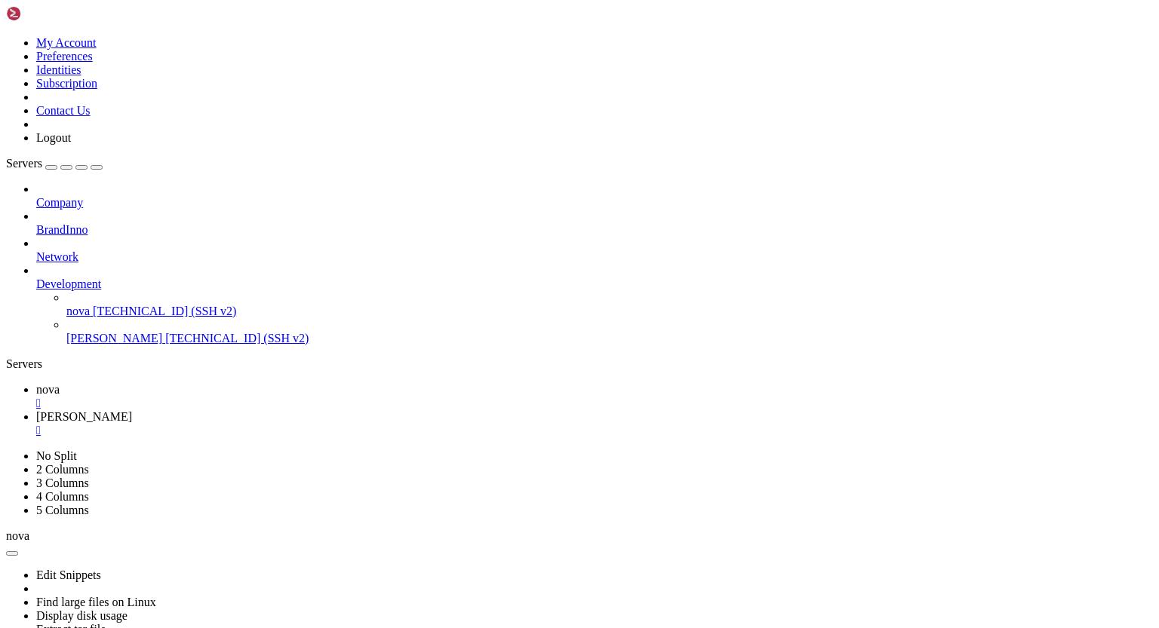
scroll to position [128, 0]
click at [250, 397] on div "" at bounding box center [594, 404] width 1117 height 14
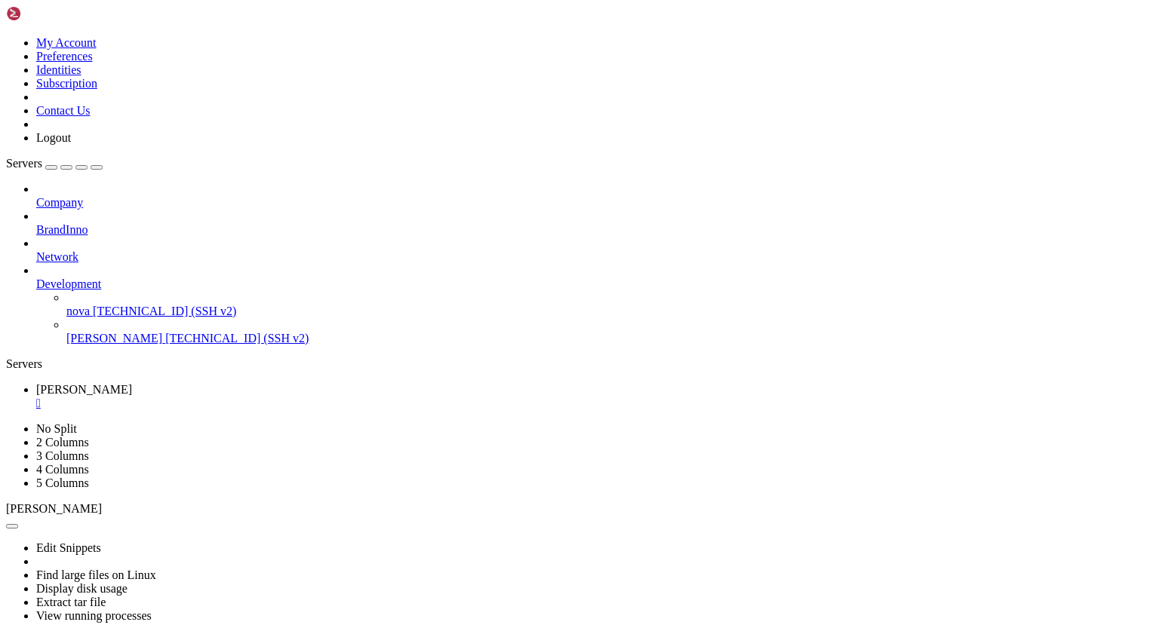
scroll to position [308, 0]
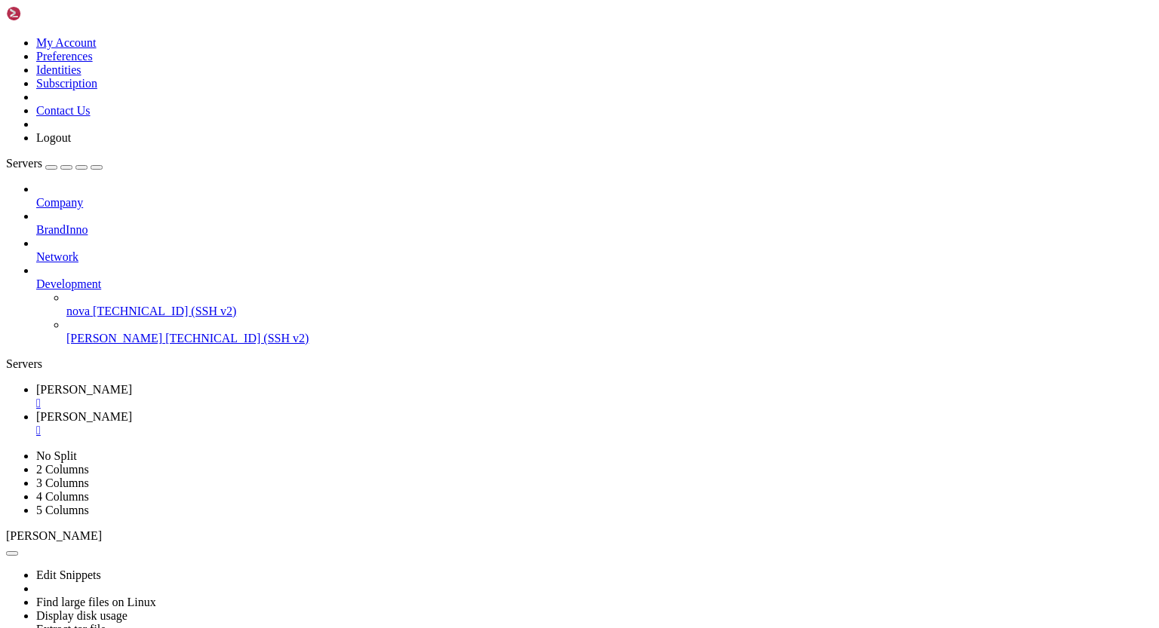
scroll to position [1795, 0]
click at [322, 424] on div "" at bounding box center [594, 431] width 1117 height 14
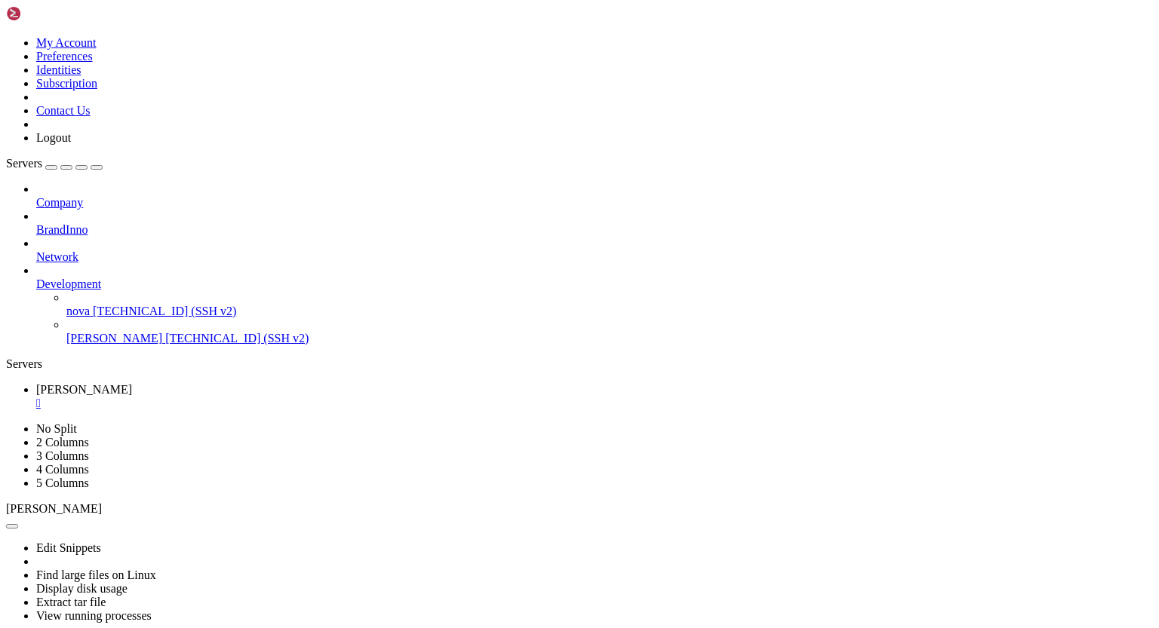
scroll to position [2668, 0]
